Goal: Transaction & Acquisition: Book appointment/travel/reservation

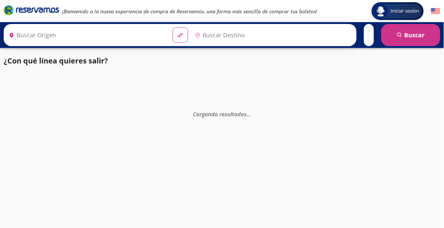
type input "[GEOGRAPHIC_DATA], [GEOGRAPHIC_DATA]"
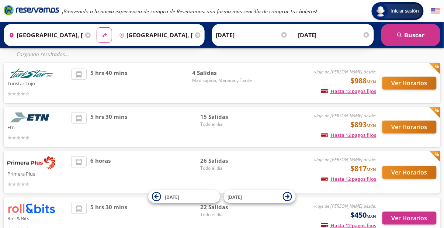
scroll to position [69, 0]
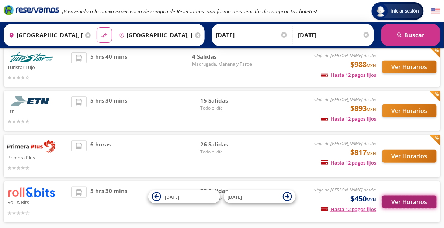
click at [407, 202] on button "Ver Horarios" at bounding box center [409, 201] width 54 height 13
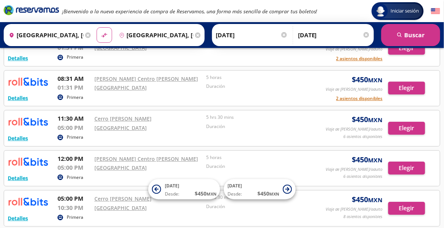
scroll to position [481, 0]
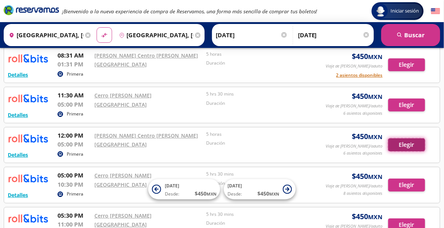
click at [412, 145] on button "Elegir" at bounding box center [406, 144] width 37 height 13
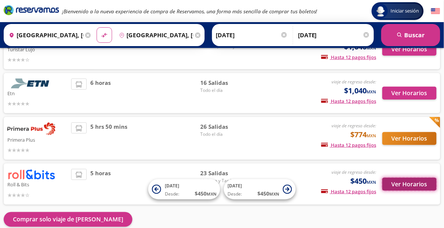
click at [415, 186] on button "Ver Horarios" at bounding box center [409, 184] width 54 height 13
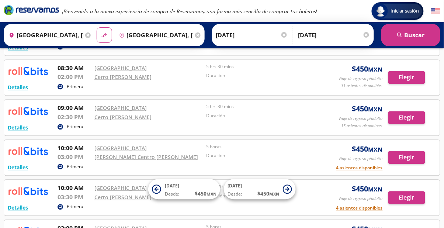
scroll to position [274, 0]
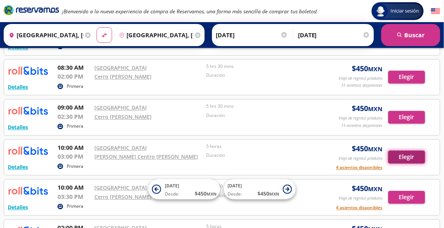
click at [410, 160] on button "Elegir" at bounding box center [406, 157] width 37 height 13
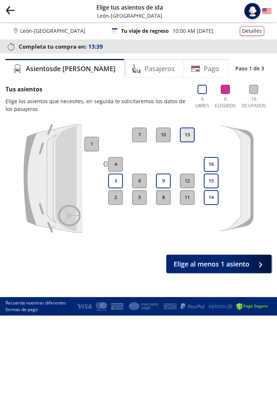
click at [189, 138] on button "13" at bounding box center [187, 134] width 15 height 15
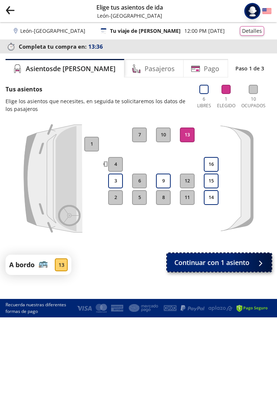
click at [238, 227] on span "Continuar con 1 asiento" at bounding box center [212, 263] width 75 height 10
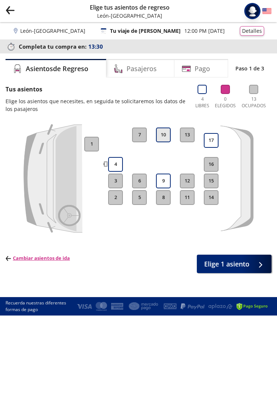
click at [164, 137] on button "10" at bounding box center [163, 134] width 15 height 15
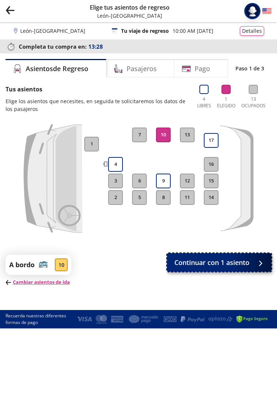
click at [252, 227] on button "Continuar con 1 asiento" at bounding box center [219, 262] width 105 height 18
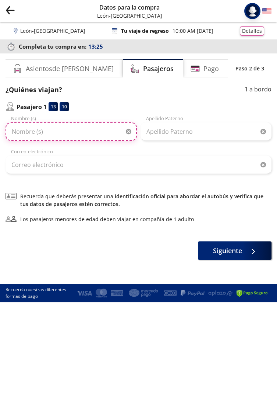
click at [96, 132] on input "Nombre (s)" at bounding box center [72, 131] width 132 height 18
type input "[PERSON_NAME]"
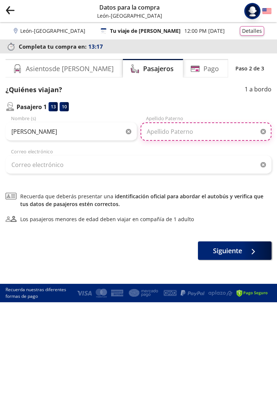
click at [197, 131] on input "Apellido Paterno" at bounding box center [207, 131] width 132 height 18
type input "[PERSON_NAME]"
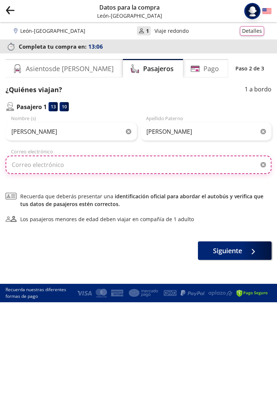
click at [107, 167] on input "Correo electrónico" at bounding box center [139, 164] width 266 height 18
type input "R"
type input "e"
type input "[EMAIL_ADDRESS][DOMAIN_NAME]"
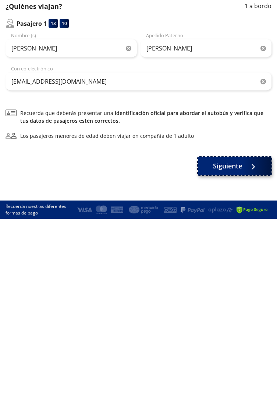
click at [241, 227] on span "Siguiente" at bounding box center [227, 249] width 29 height 10
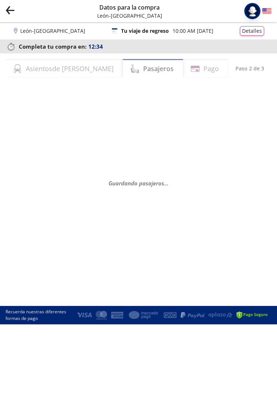
select select "MX"
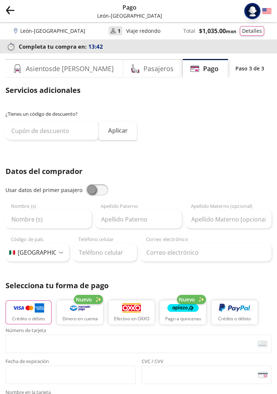
click at [105, 189] on span at bounding box center [97, 189] width 22 height 11
click at [86, 184] on input "checkbox" at bounding box center [86, 184] width 0 height 0
type input "[PERSON_NAME]"
type input "[EMAIL_ADDRESS][DOMAIN_NAME]"
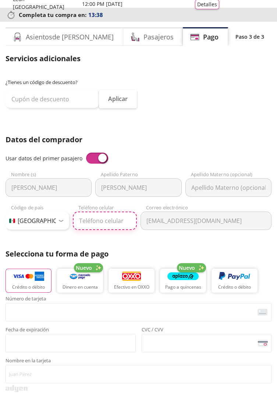
click at [108, 222] on input "Teléfono celular" at bounding box center [105, 220] width 64 height 18
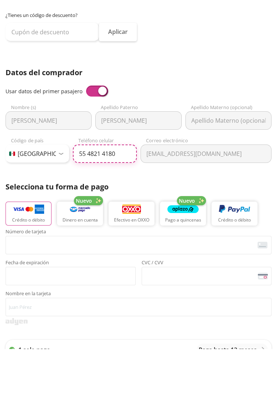
scroll to position [54, 0]
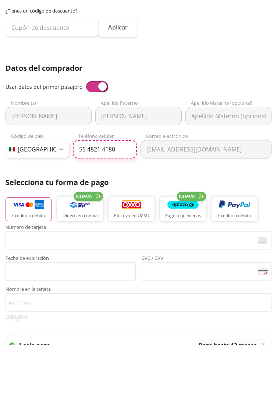
type input "55 4821 4180"
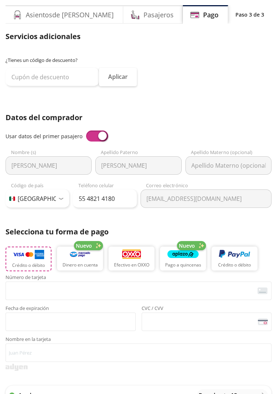
click at [35, 227] on button "Crédito o débito" at bounding box center [29, 258] width 46 height 25
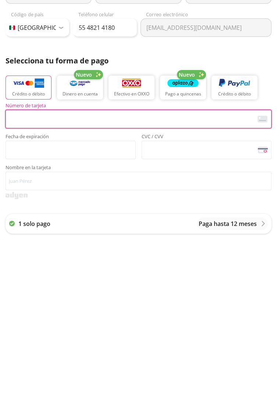
scroll to position [68, 0]
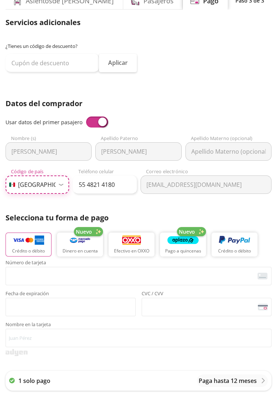
click at [41, 189] on select "Código de país [GEOGRAPHIC_DATA] +1 [GEOGRAPHIC_DATA] +52 [GEOGRAPHIC_DATA] +57…" at bounding box center [38, 184] width 64 height 18
click at [200, 83] on div "Servicios adicionales ¿Tienes un código de descuento? Aplicar Datos del comprad…" at bounding box center [139, 224] width 266 height 414
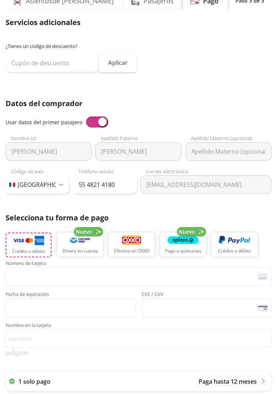
click at [33, 227] on button "Crédito o débito" at bounding box center [29, 244] width 46 height 25
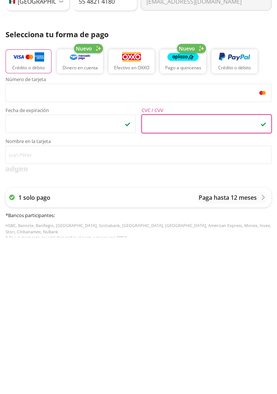
scroll to position [99, 0]
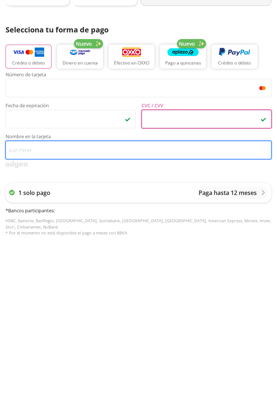
click at [105, 227] on input "Nombre en la tarjeta" at bounding box center [139, 307] width 266 height 18
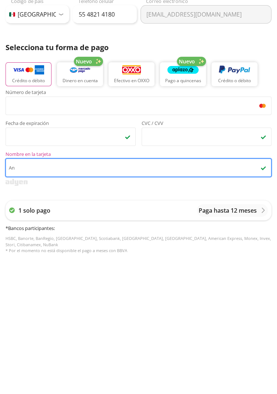
type input "A"
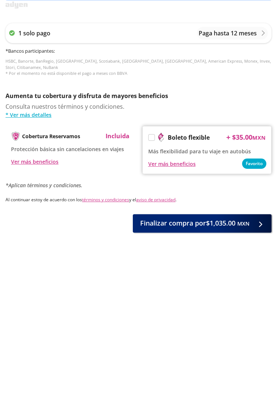
scroll to position [290, 0]
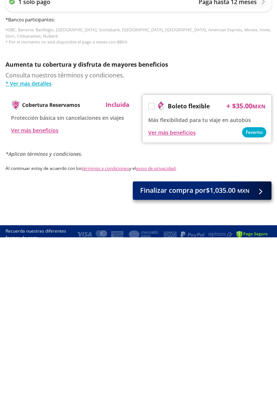
type input "[PERSON_NAME] [PERSON_NAME]"
click at [240, 227] on small "MXN" at bounding box center [244, 347] width 12 height 7
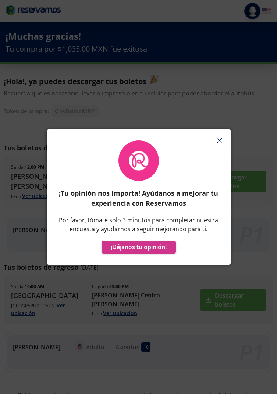
click at [217, 139] on icon "button" at bounding box center [220, 141] width 6 height 6
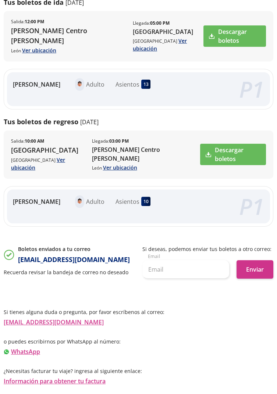
scroll to position [144, 0]
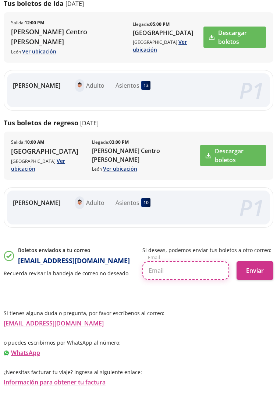
click at [189, 227] on input "text" at bounding box center [186, 270] width 87 height 18
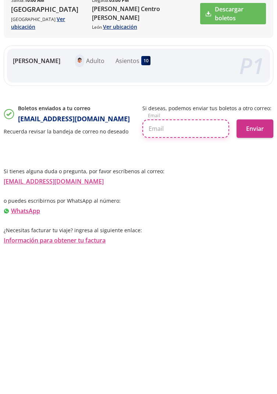
scroll to position [150, 0]
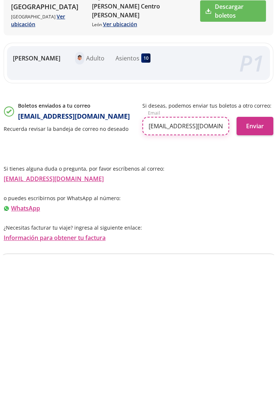
click at [155, 227] on input "[EMAIL_ADDRESS][DOMAIN_NAME]" at bounding box center [186, 265] width 87 height 18
click at [219, 227] on input "[EMAIL_ADDRESS][DOMAIN_NAME]" at bounding box center [186, 265] width 87 height 18
type input "[EMAIL_ADDRESS][DOMAIN_NAME]"
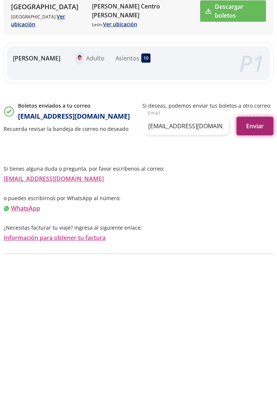
click at [255, 227] on button "Enviar" at bounding box center [255, 265] width 37 height 18
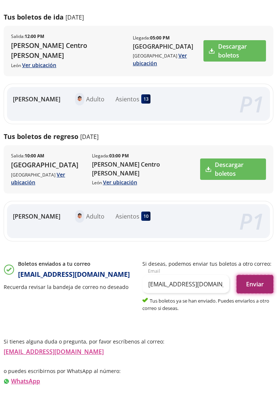
scroll to position [129, 0]
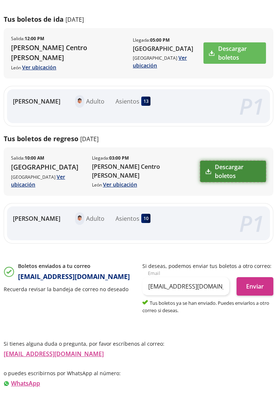
click at [237, 177] on link "Descargar boletos" at bounding box center [233, 171] width 66 height 21
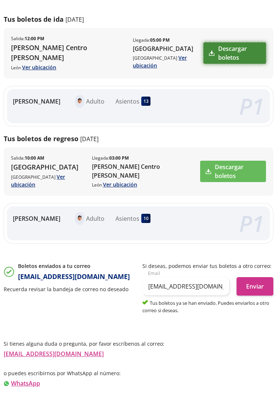
click at [235, 60] on link "Descargar boletos" at bounding box center [235, 52] width 63 height 21
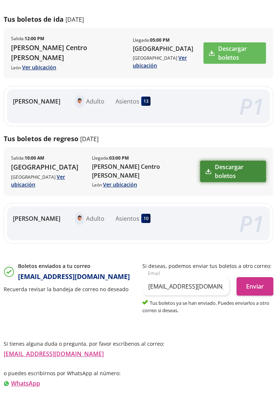
click at [240, 179] on link "Descargar boletos" at bounding box center [233, 171] width 66 height 21
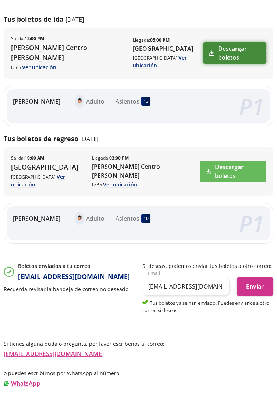
click at [238, 56] on link "Descargar boletos" at bounding box center [235, 52] width 63 height 21
